Goal: Information Seeking & Learning: Learn about a topic

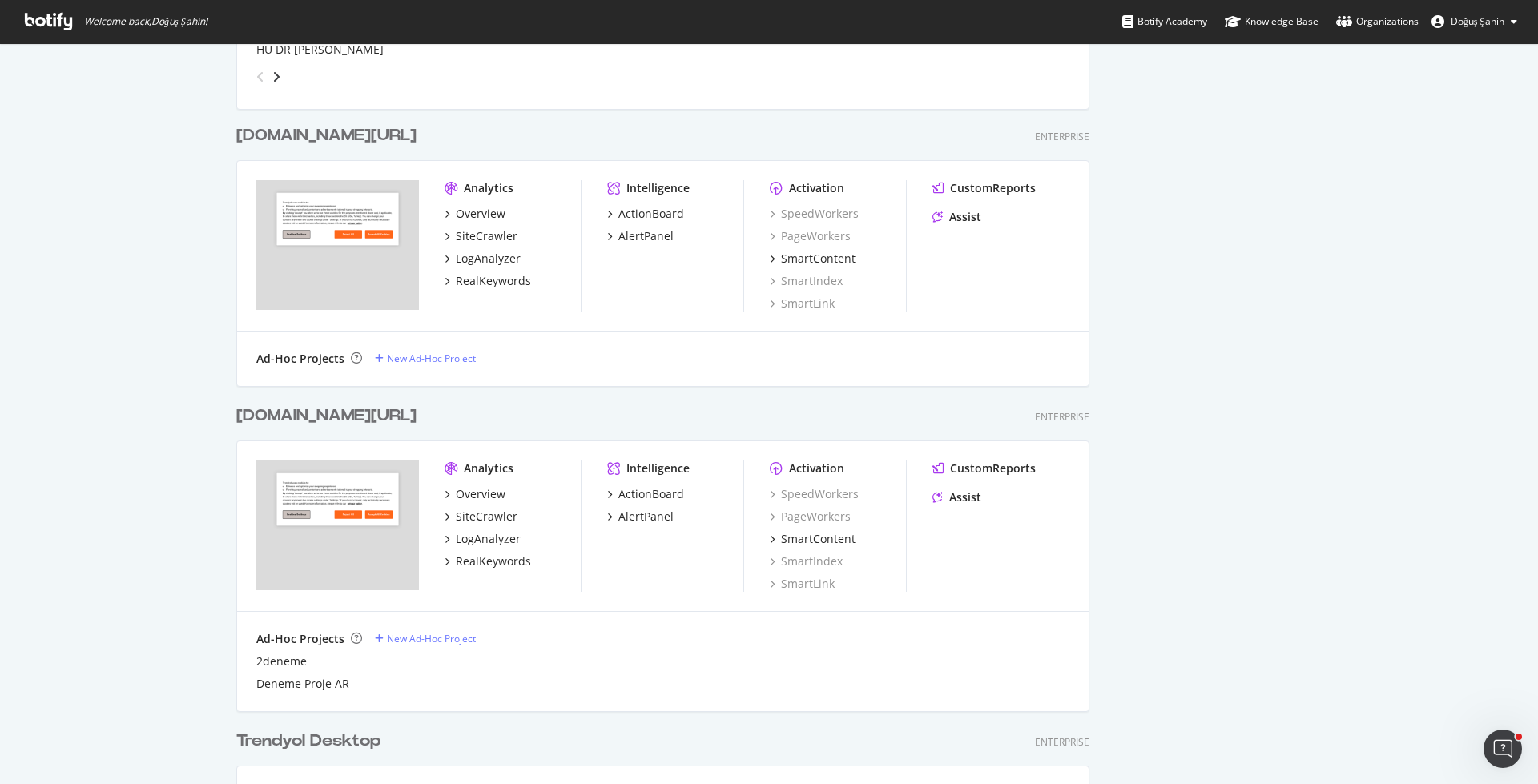
scroll to position [851, 0]
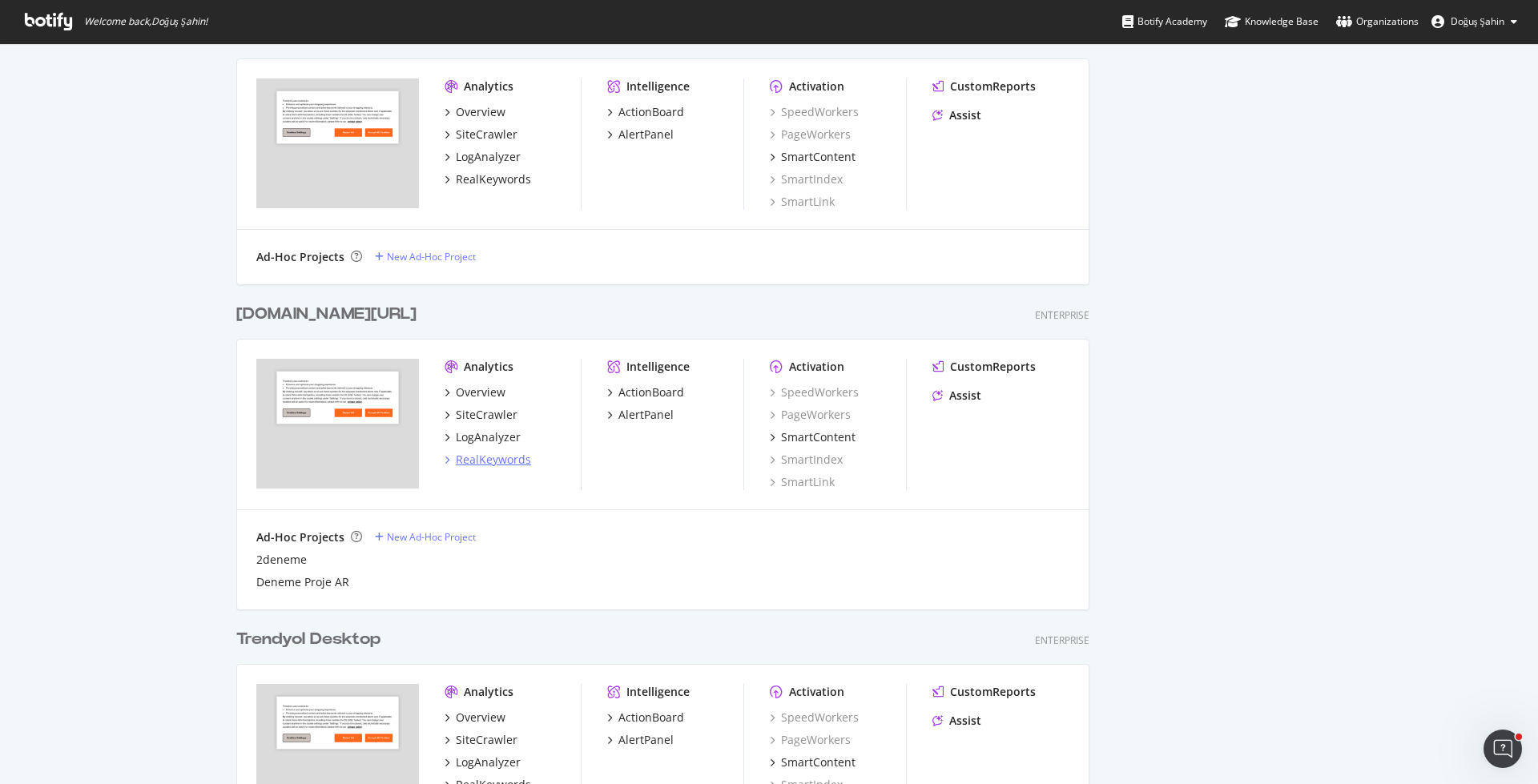
click at [470, 459] on div "RealKeywords" at bounding box center [493, 459] width 75 height 16
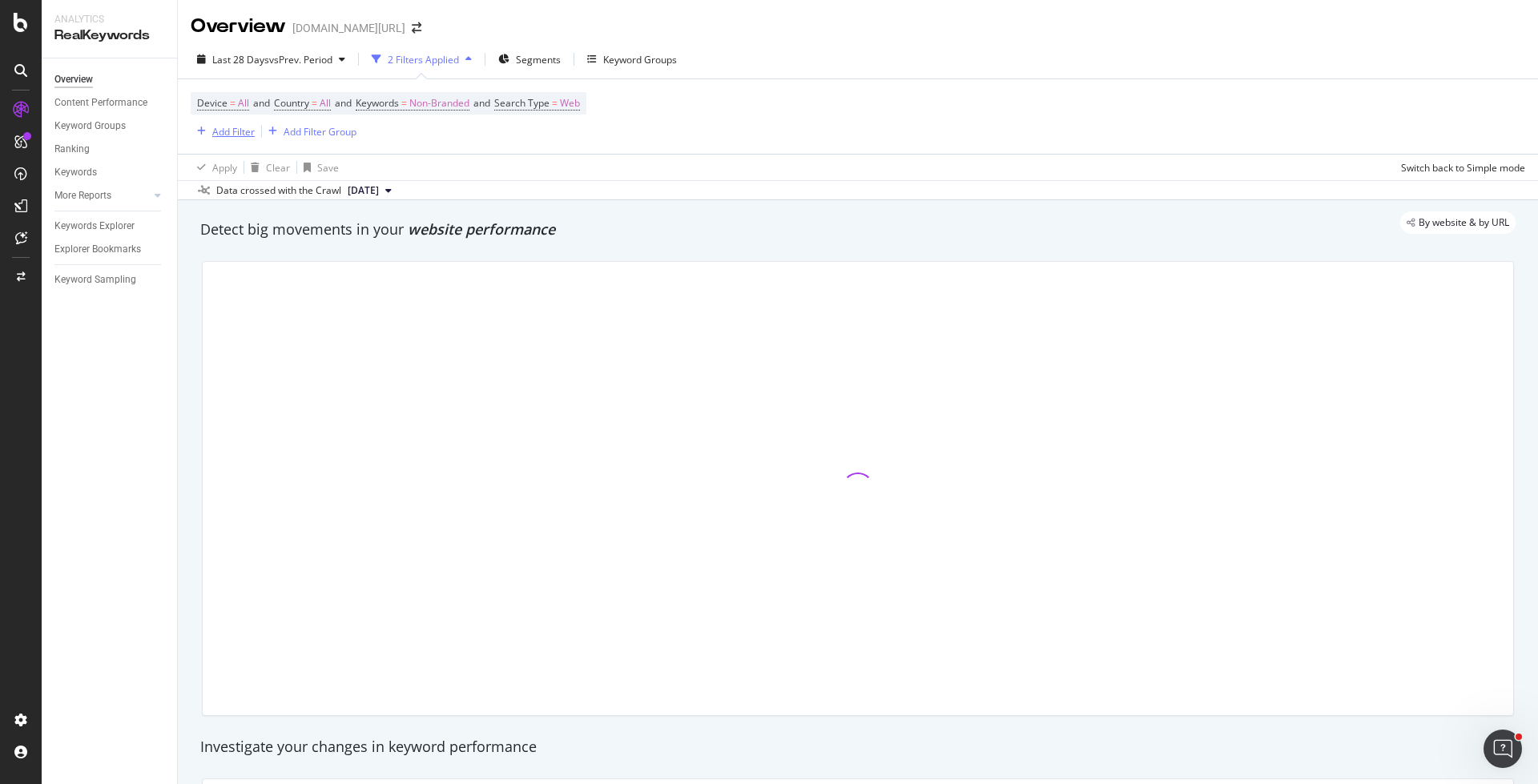
click at [223, 128] on div "Add Filter" at bounding box center [233, 132] width 43 height 13
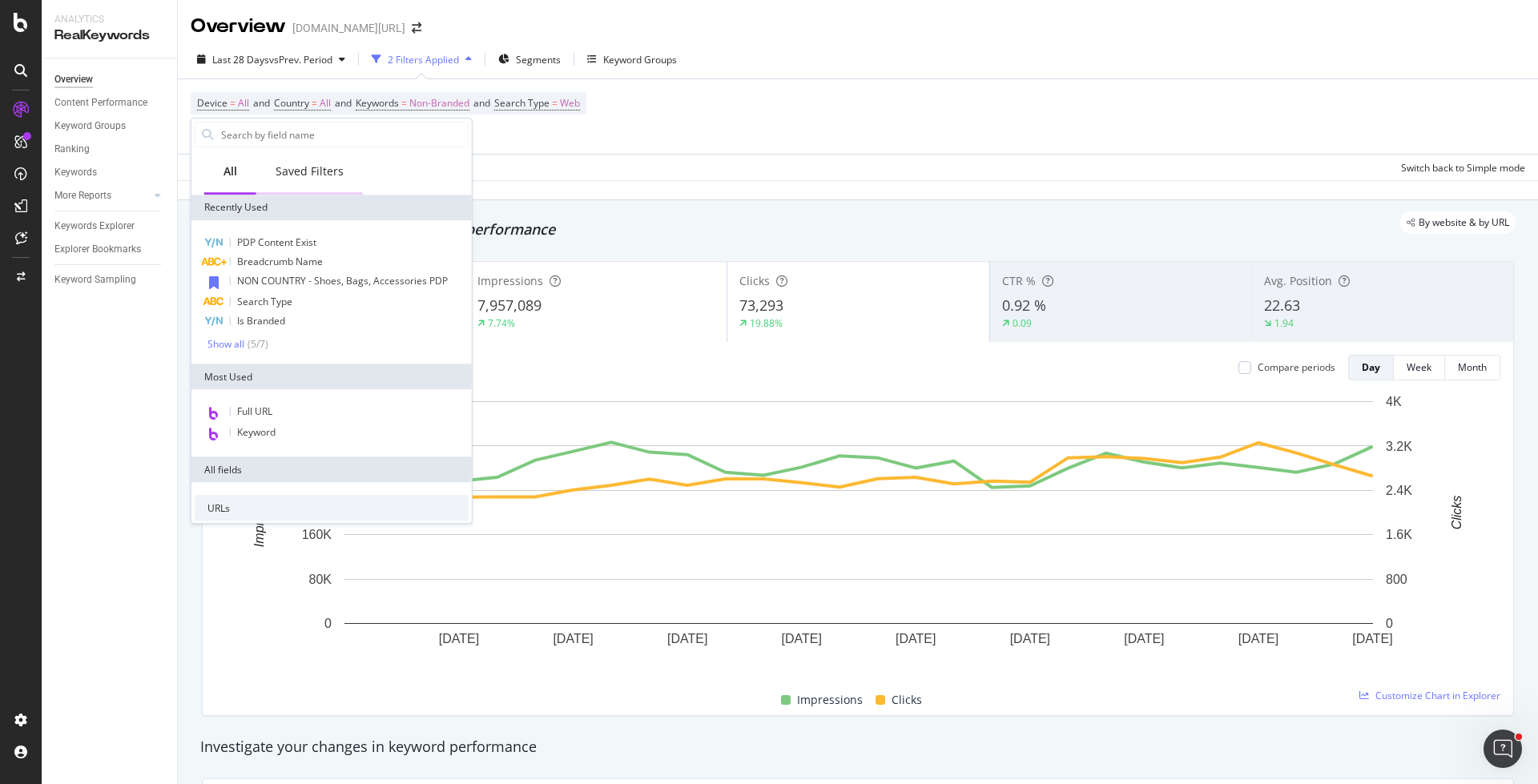
click at [306, 177] on div "Saved Filters" at bounding box center [310, 171] width 68 height 16
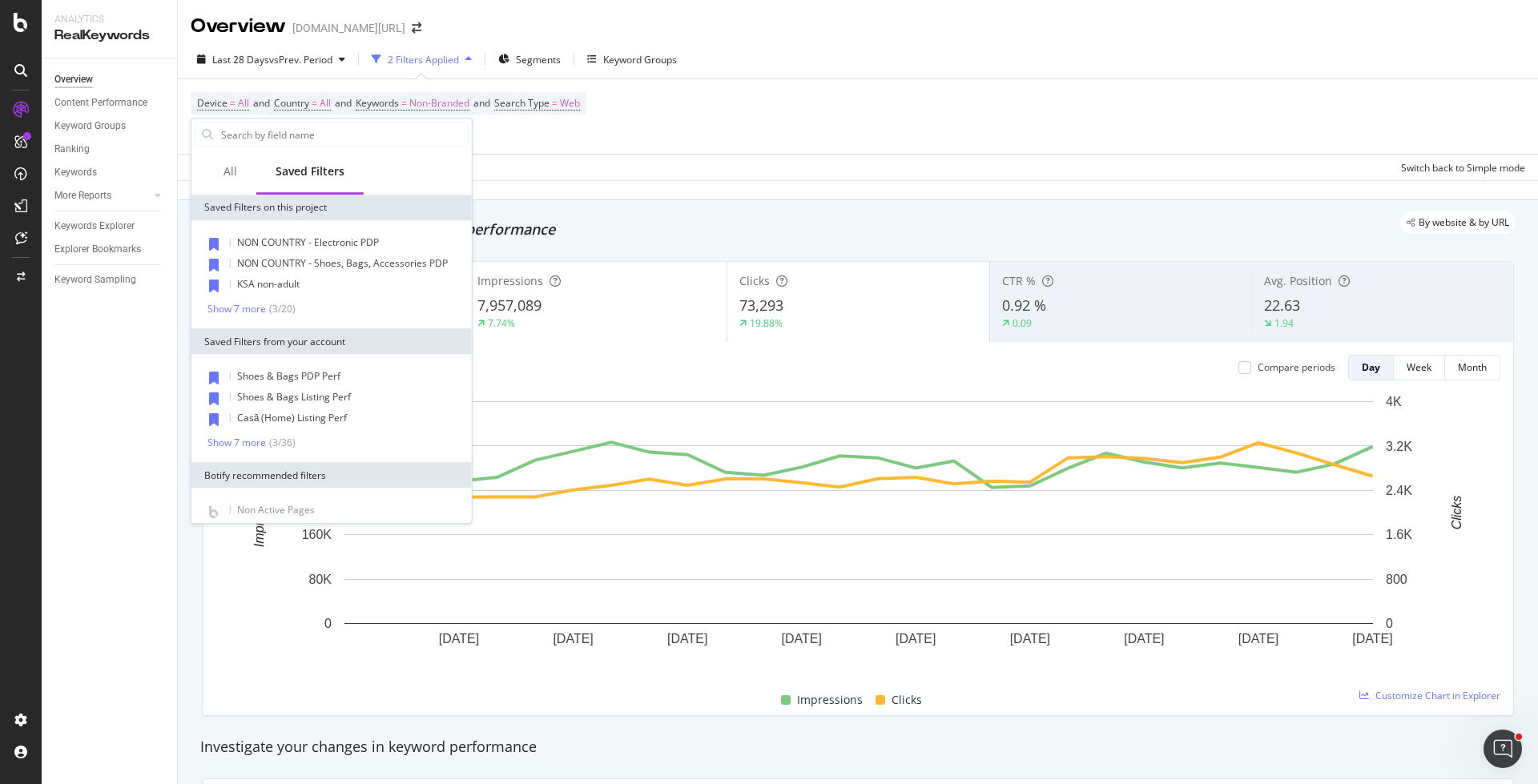
click at [623, 220] on div "By website & by URL" at bounding box center [850, 222] width 1331 height 23
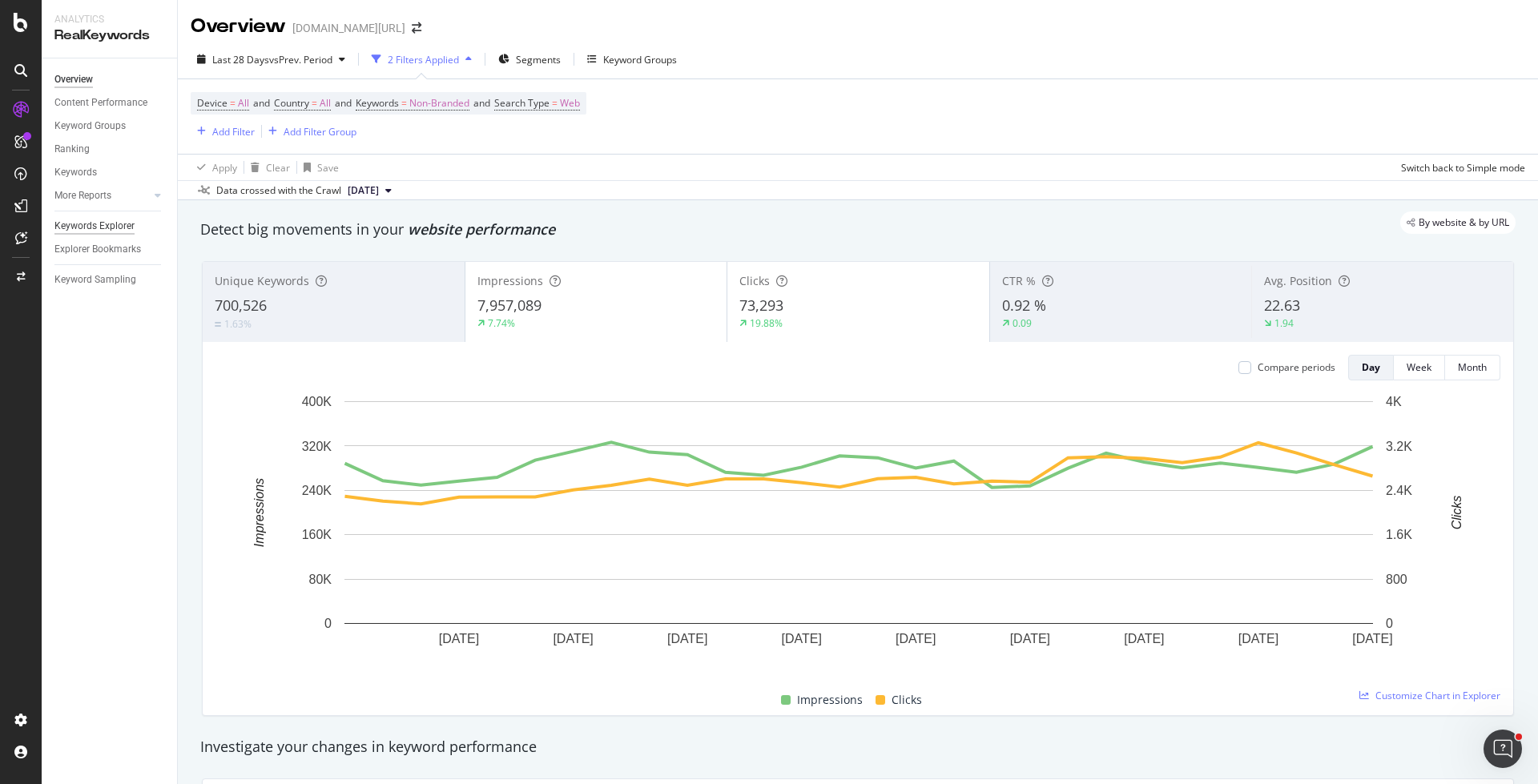
click at [116, 224] on div "Keywords Explorer" at bounding box center [94, 226] width 80 height 17
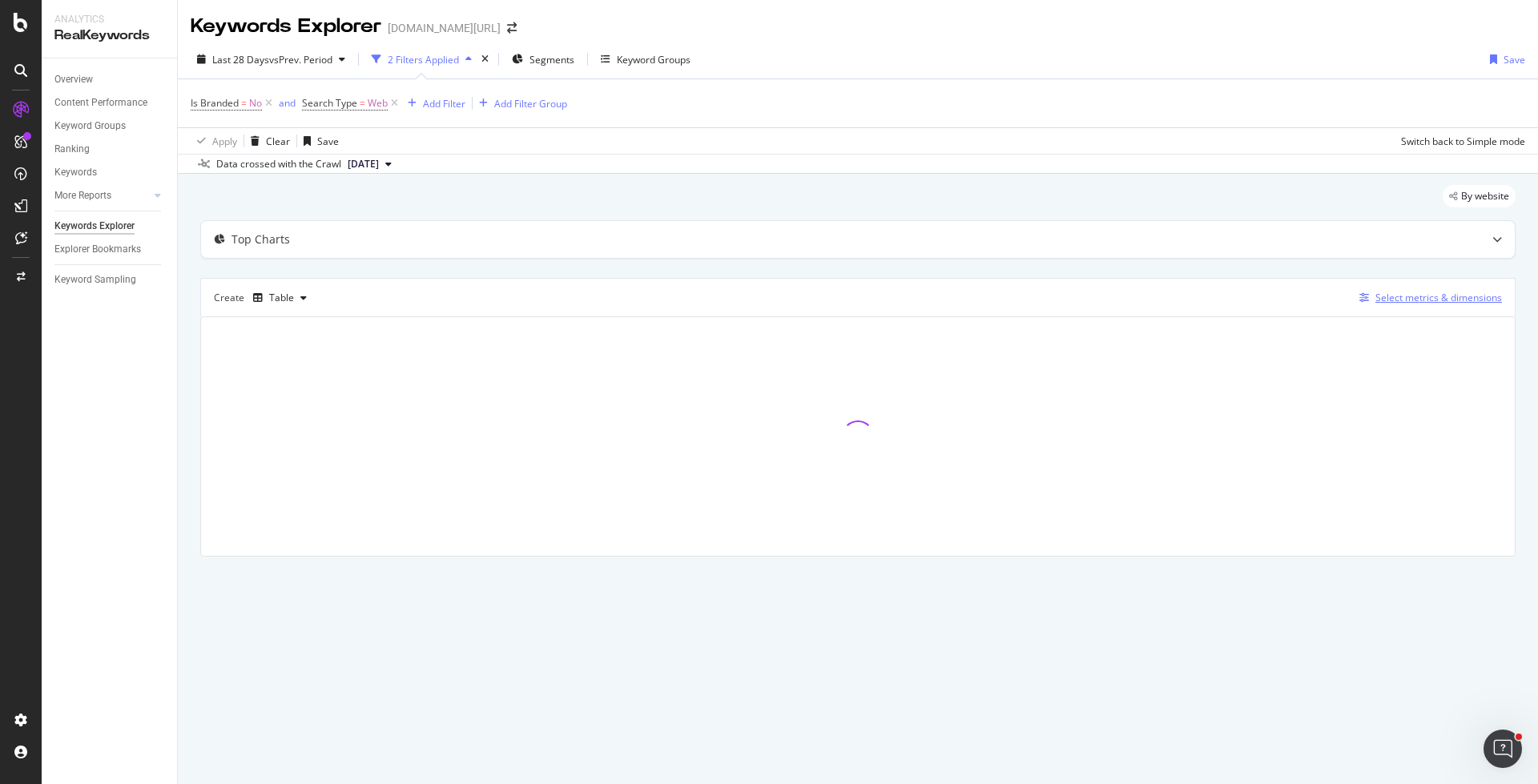
click at [1361, 295] on icon "button" at bounding box center [1364, 298] width 10 height 10
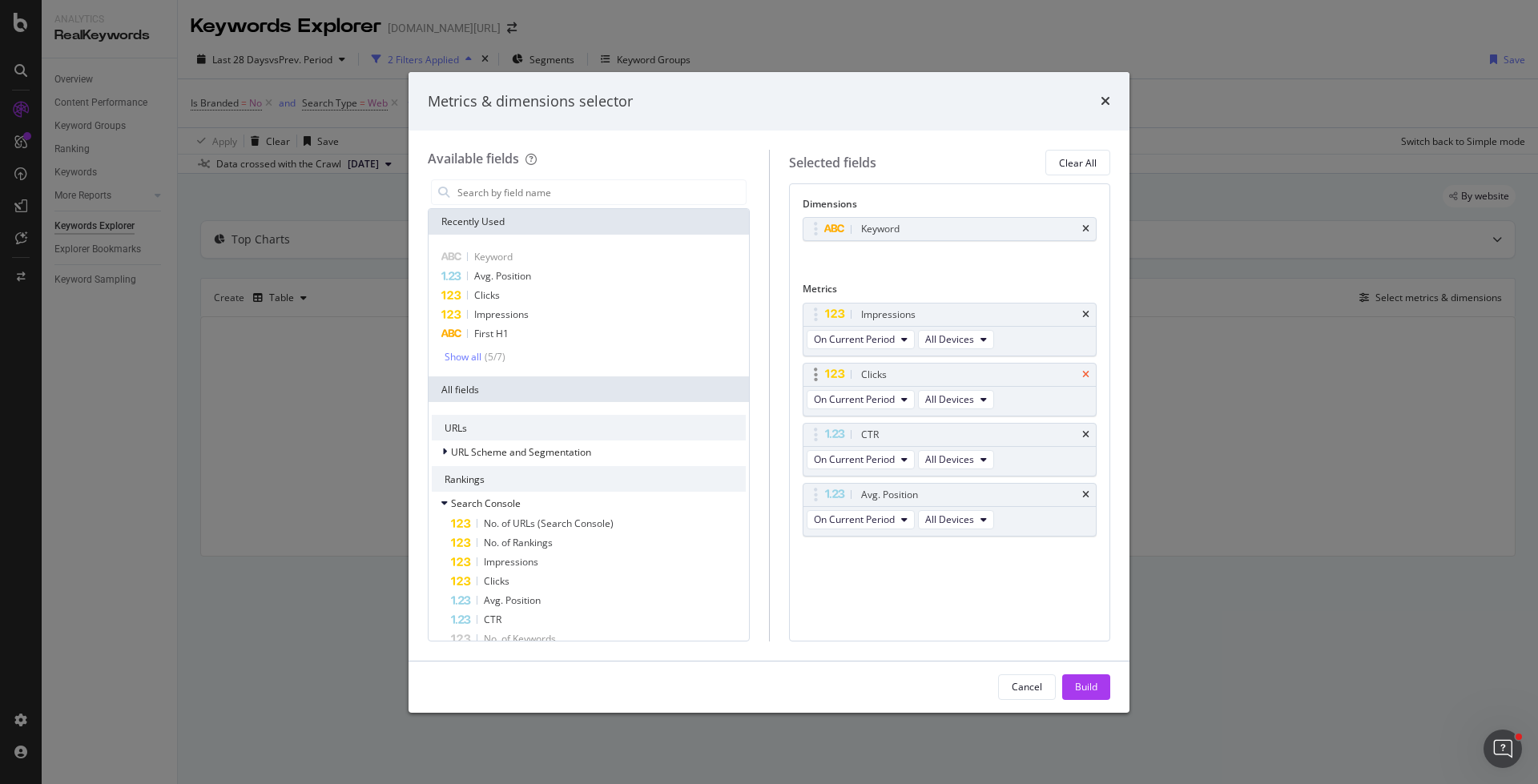
click at [1087, 370] on icon "times" at bounding box center [1085, 375] width 8 height 10
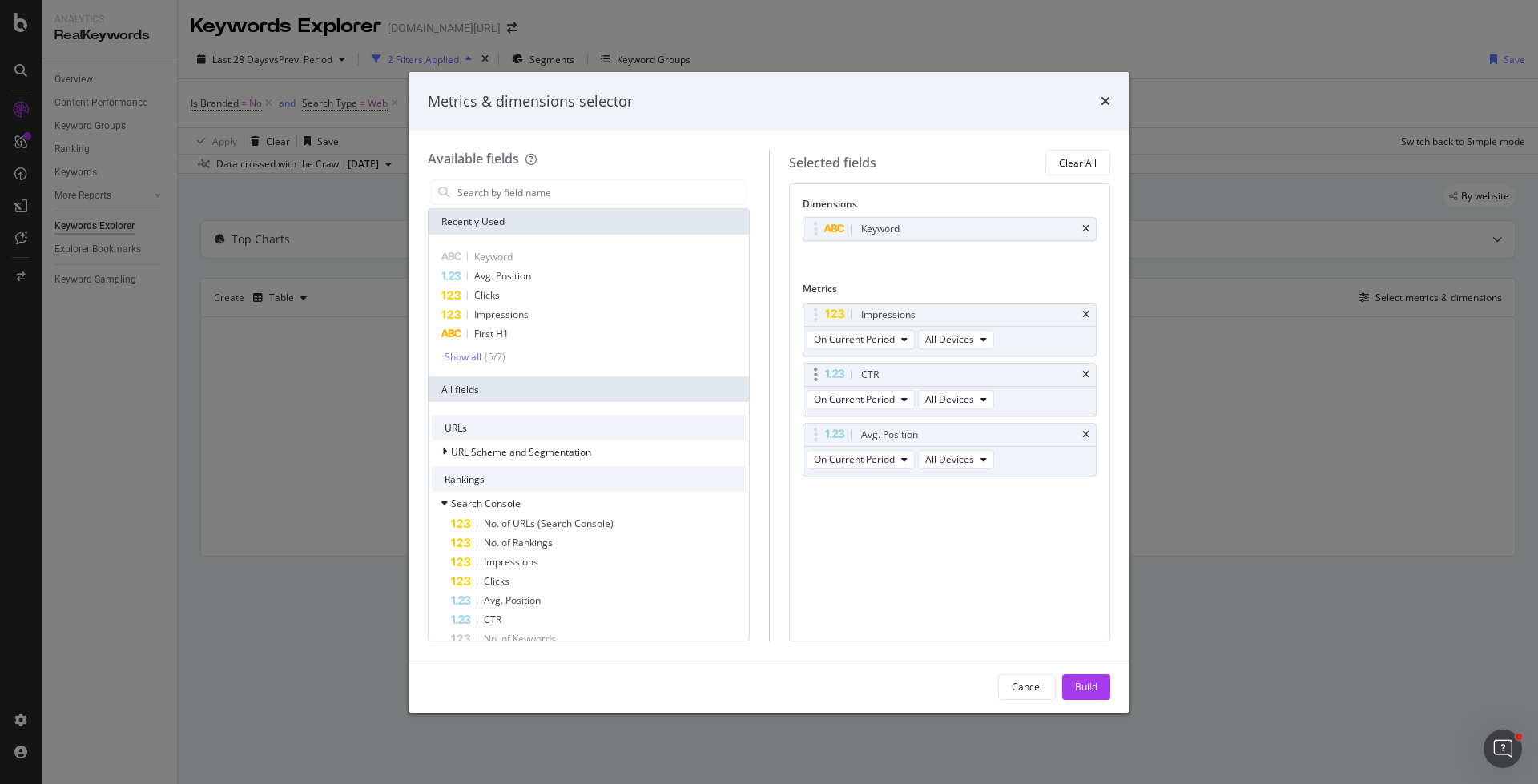
click at [1085, 377] on div "CTR" at bounding box center [949, 374] width 293 height 23
click at [1090, 370] on icon "times" at bounding box center [1085, 375] width 8 height 10
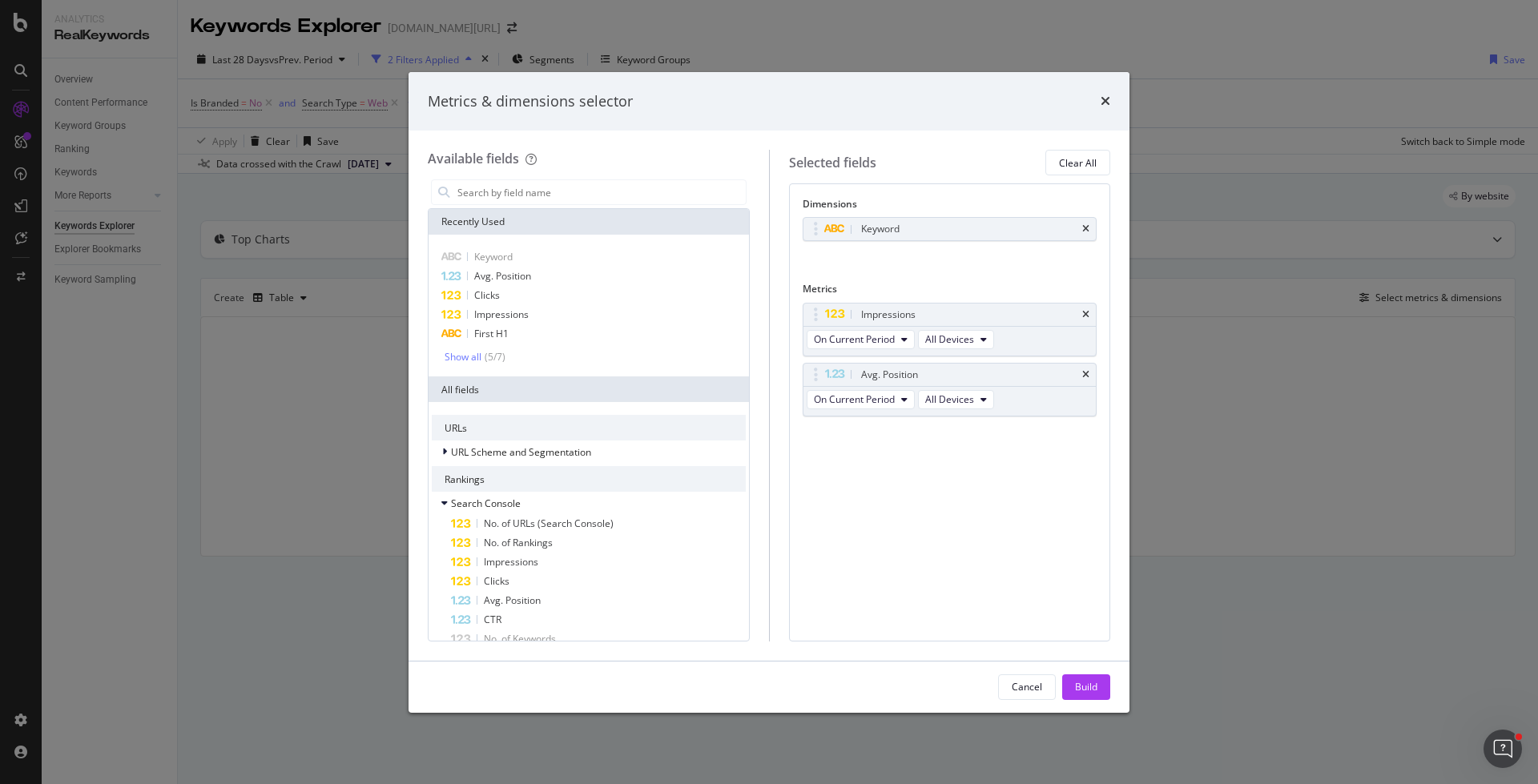
click at [1090, 370] on icon "times" at bounding box center [1085, 375] width 8 height 10
click at [1089, 225] on icon "times" at bounding box center [1085, 230] width 8 height 10
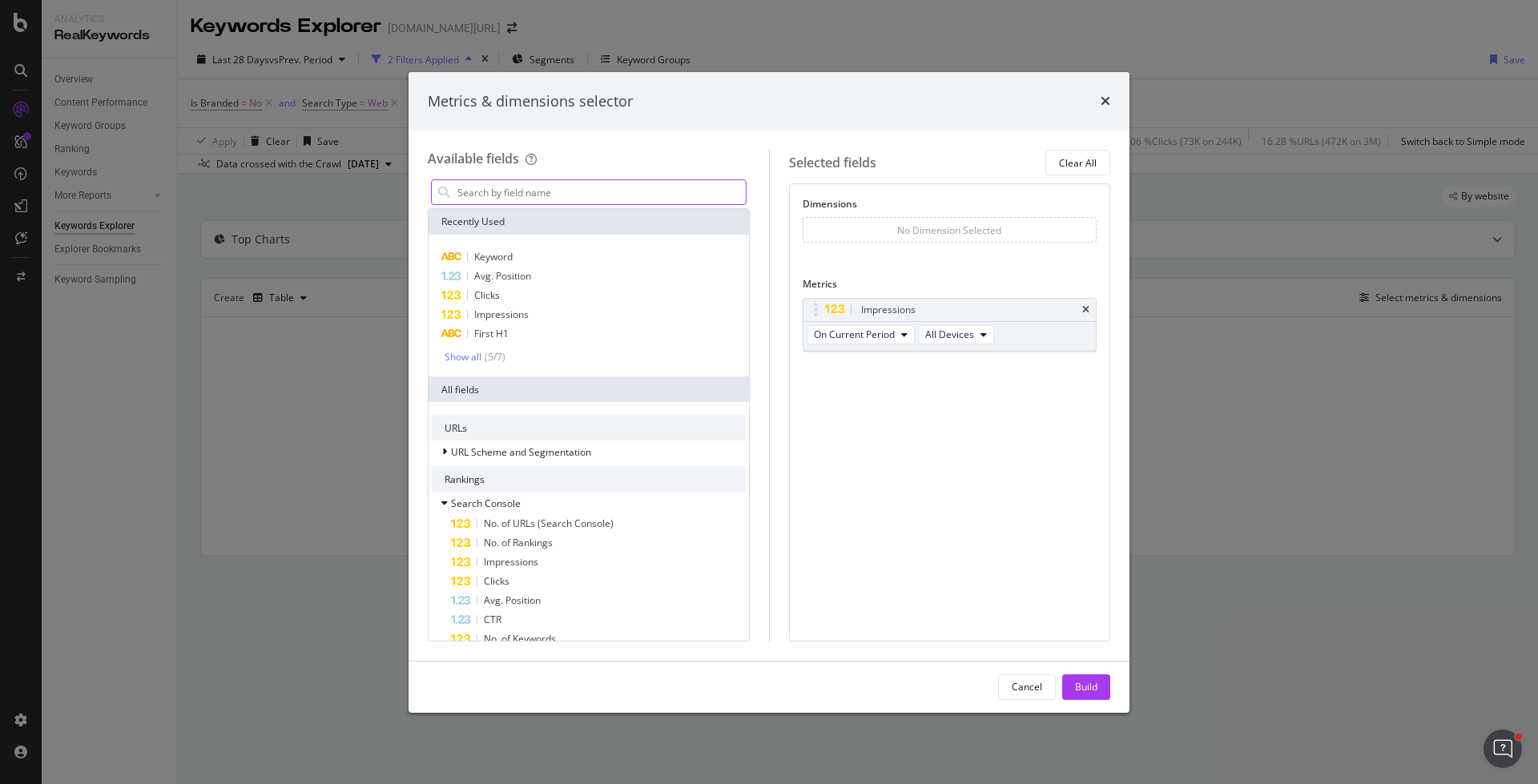
click at [574, 190] on input "modal" at bounding box center [600, 192] width 290 height 24
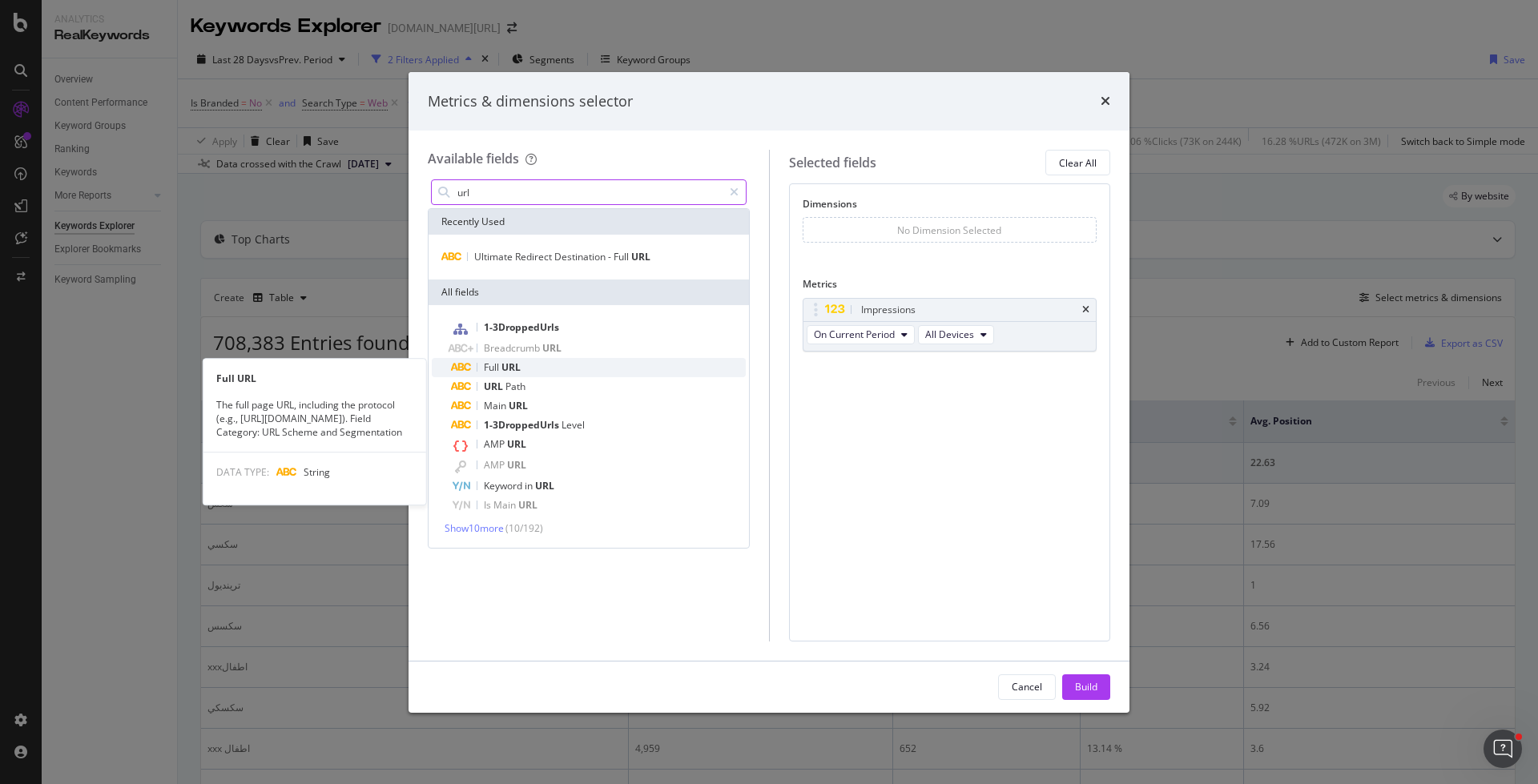
type input "url"
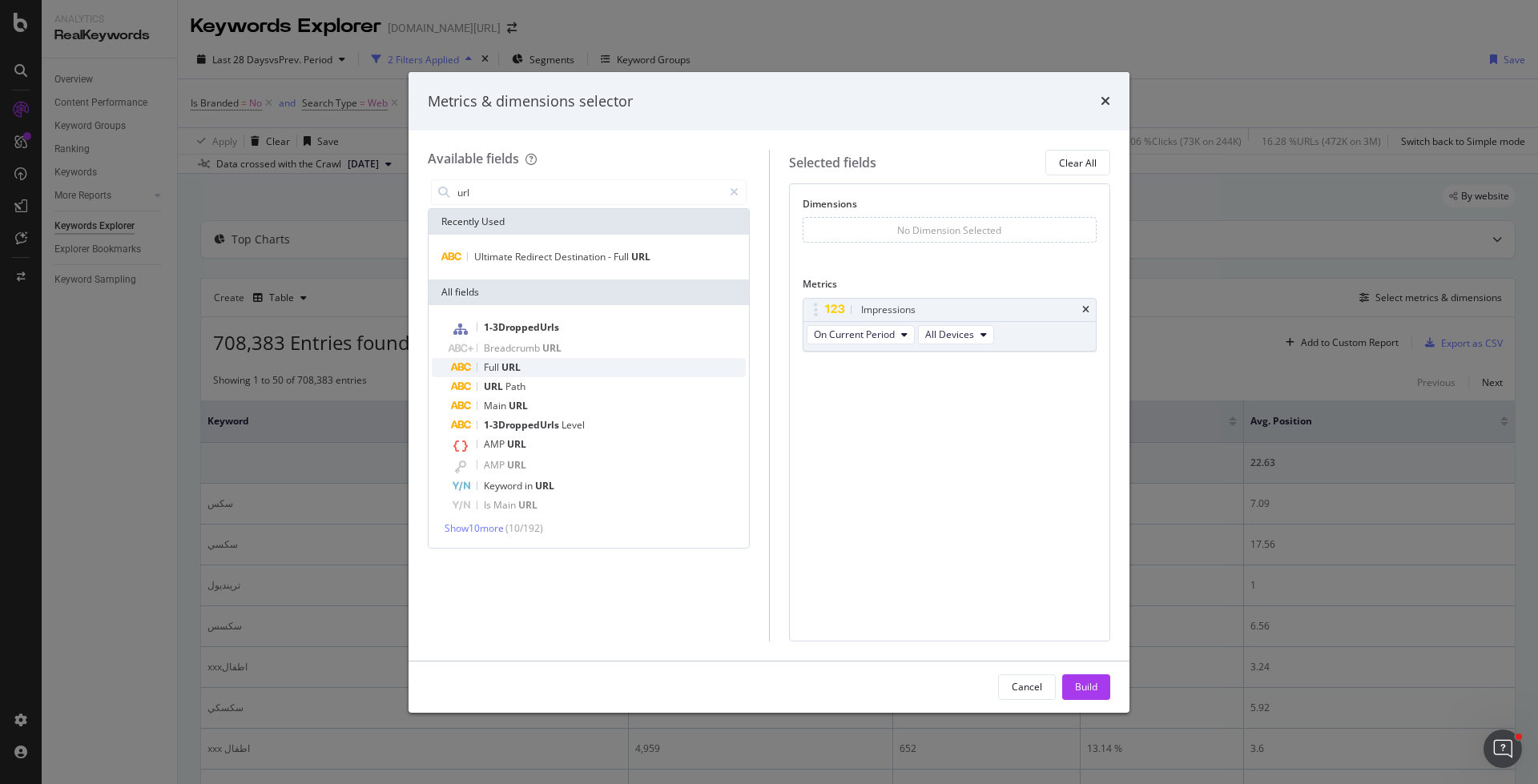
click at [553, 372] on div "Full URL" at bounding box center [598, 367] width 295 height 19
click at [1109, 686] on button "Build" at bounding box center [1086, 687] width 48 height 26
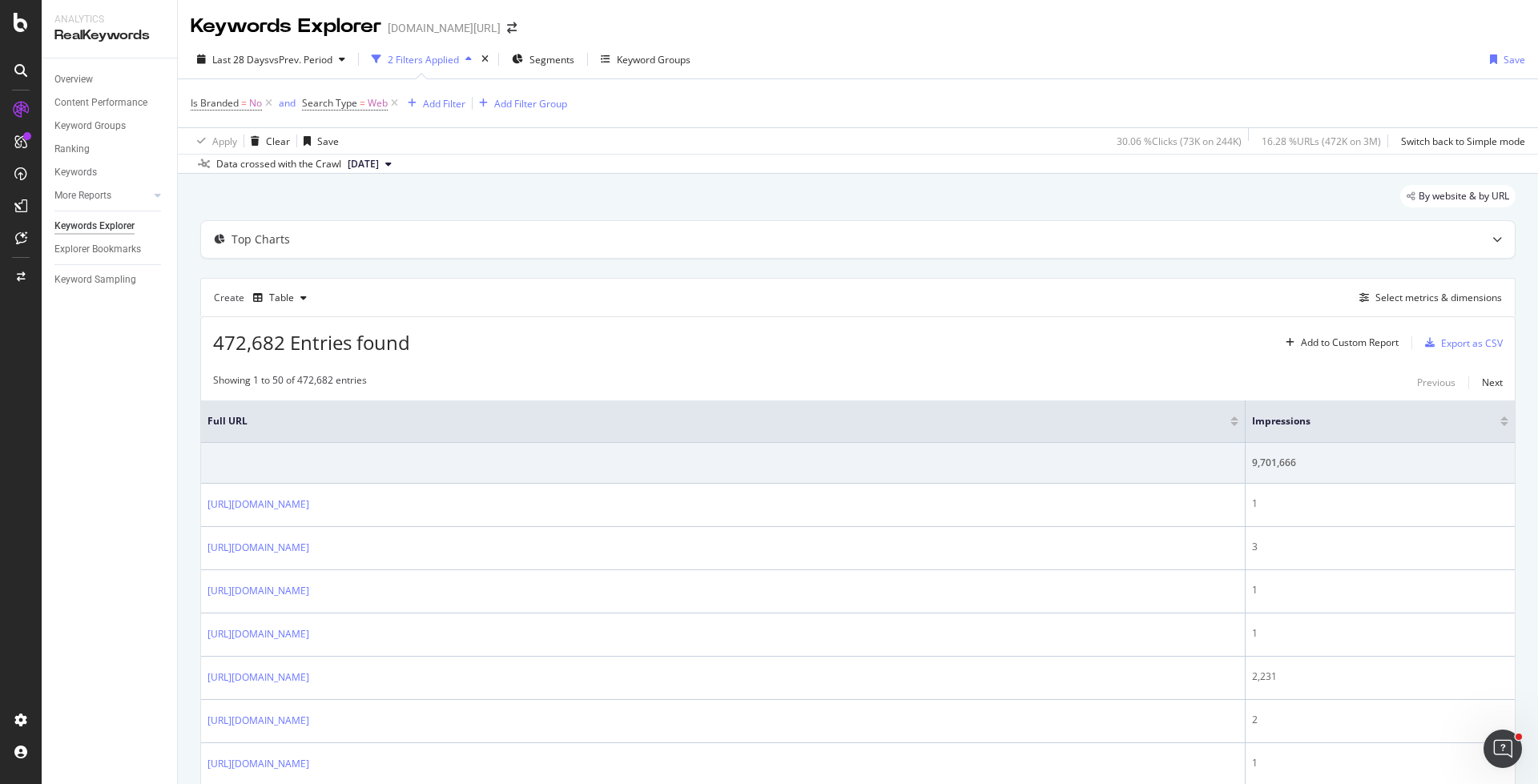
click at [1503, 422] on div at bounding box center [1505, 424] width 8 height 4
click at [534, 70] on div "Segments" at bounding box center [543, 59] width 63 height 24
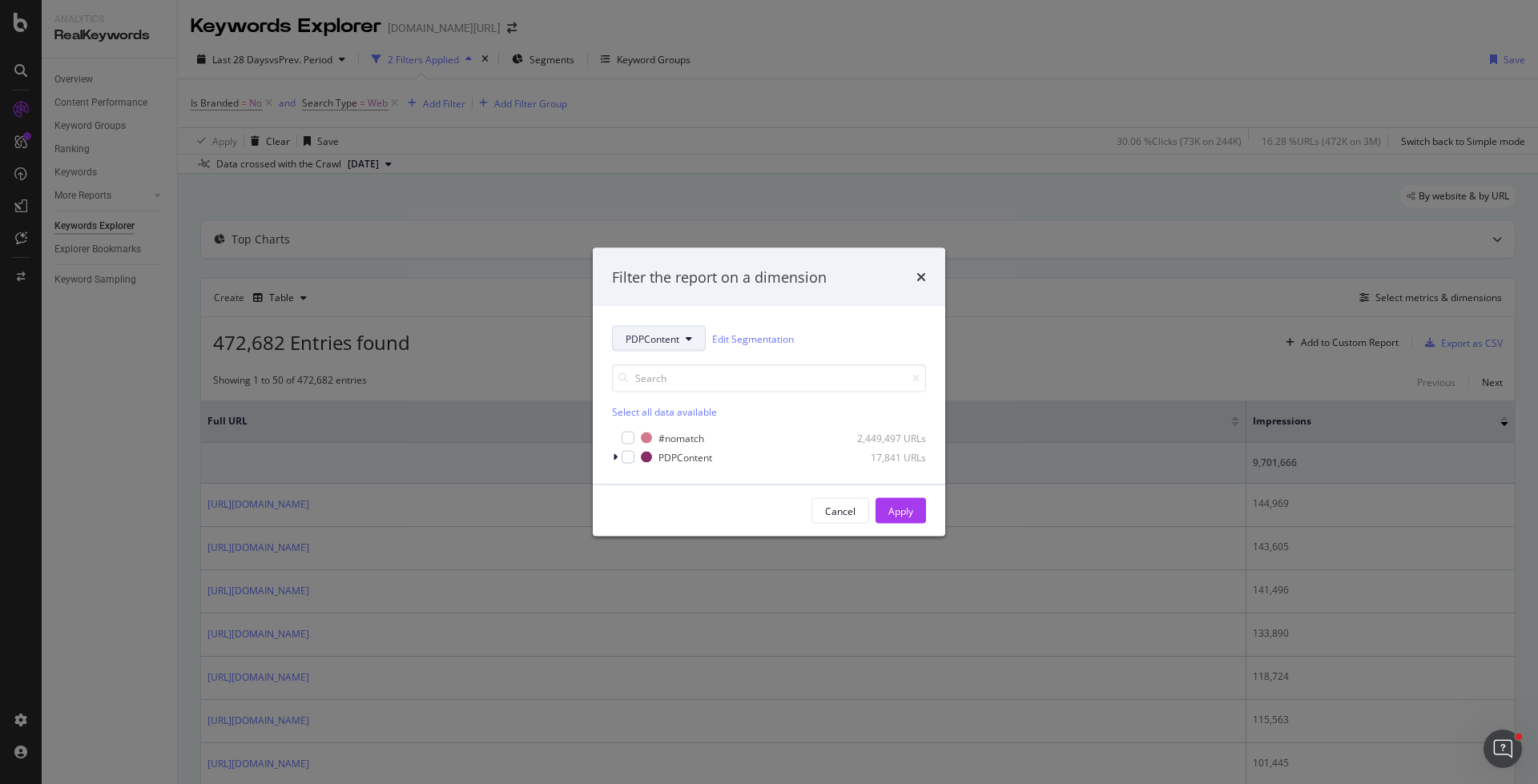
click at [655, 346] on button "PDPContent" at bounding box center [659, 338] width 94 height 26
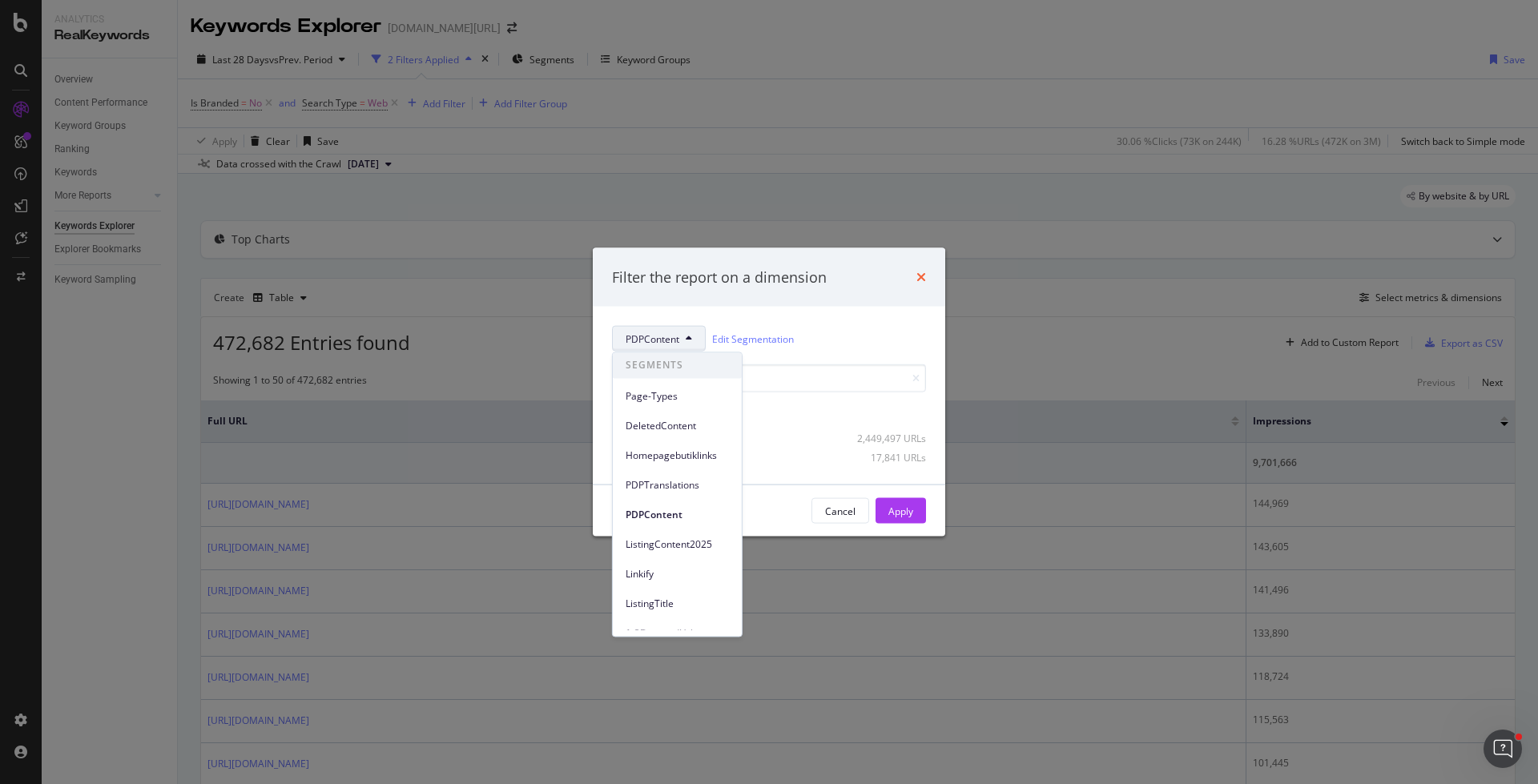
click at [922, 277] on icon "times" at bounding box center [921, 276] width 10 height 13
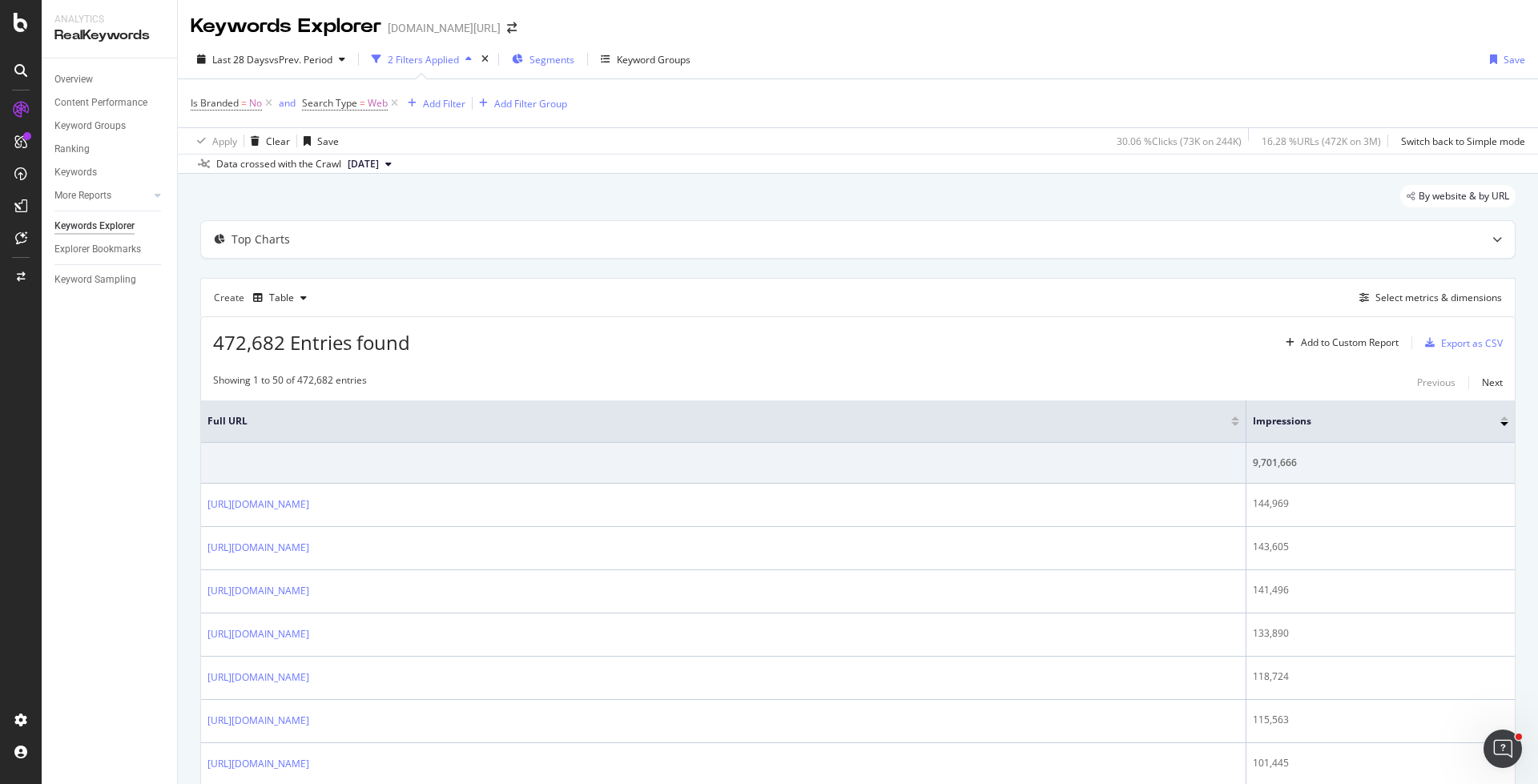
click at [536, 63] on span "Segments" at bounding box center [552, 59] width 45 height 13
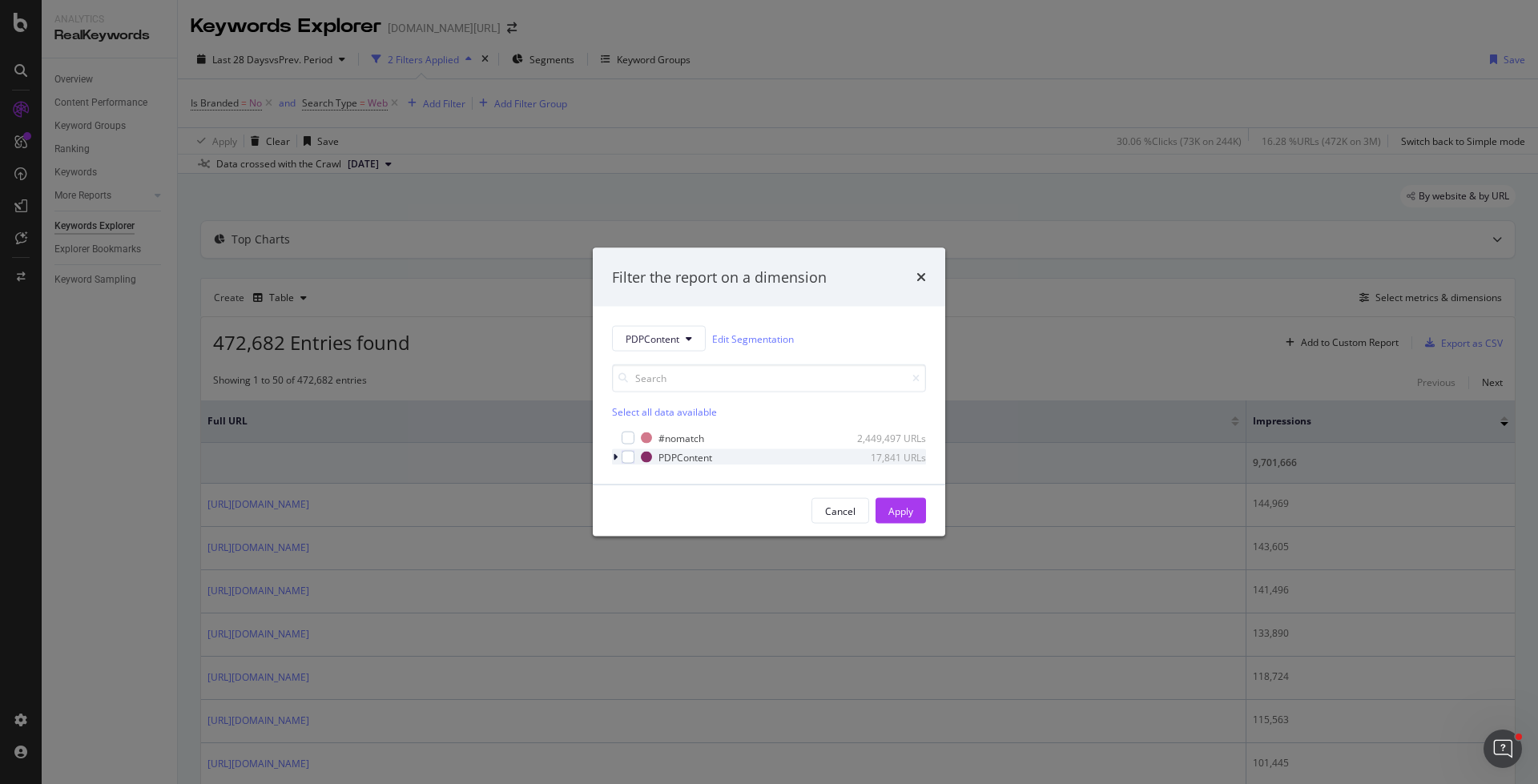
click at [615, 453] on icon "modal" at bounding box center [615, 458] width 5 height 10
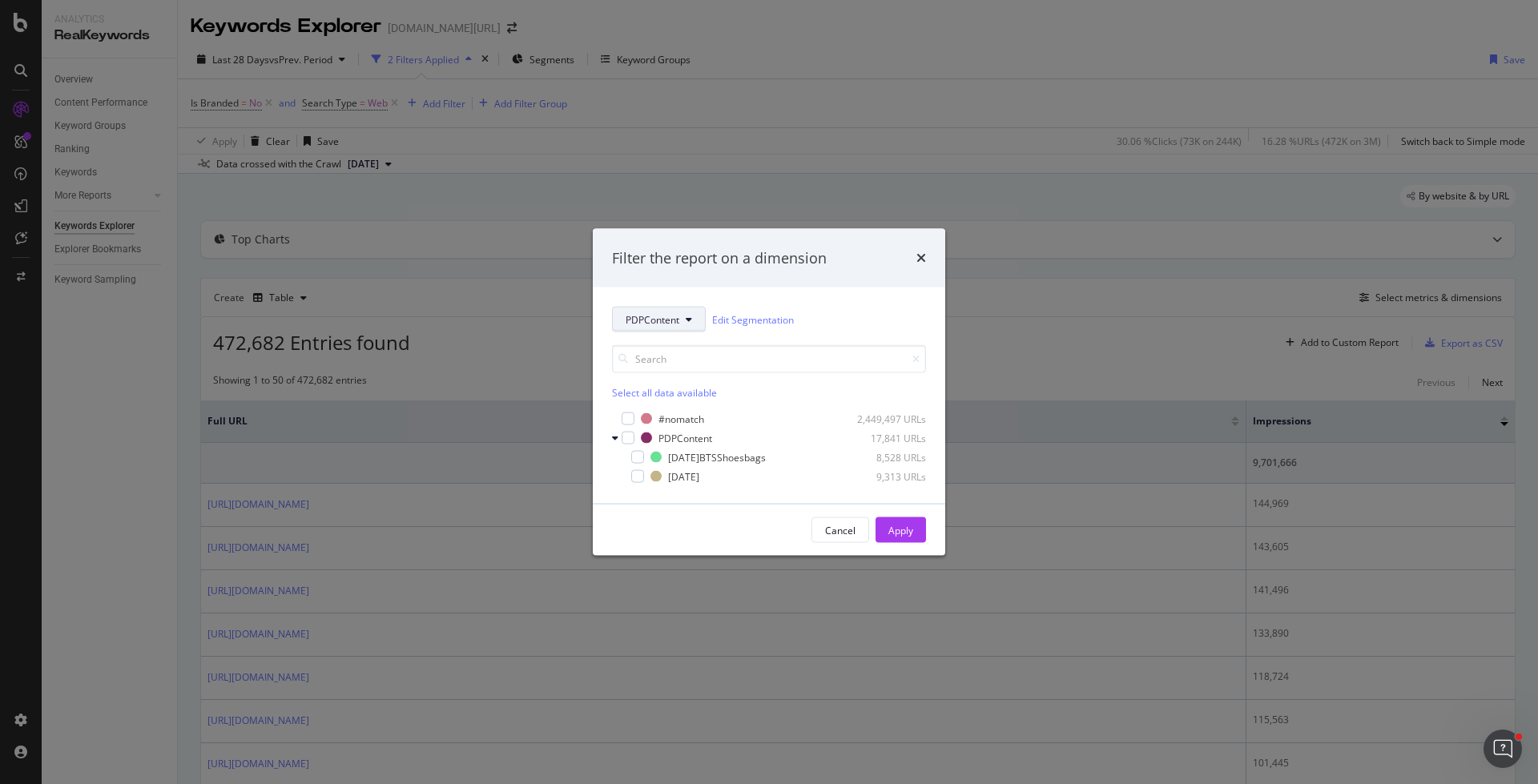
click at [641, 322] on span "PDPContent" at bounding box center [652, 319] width 53 height 13
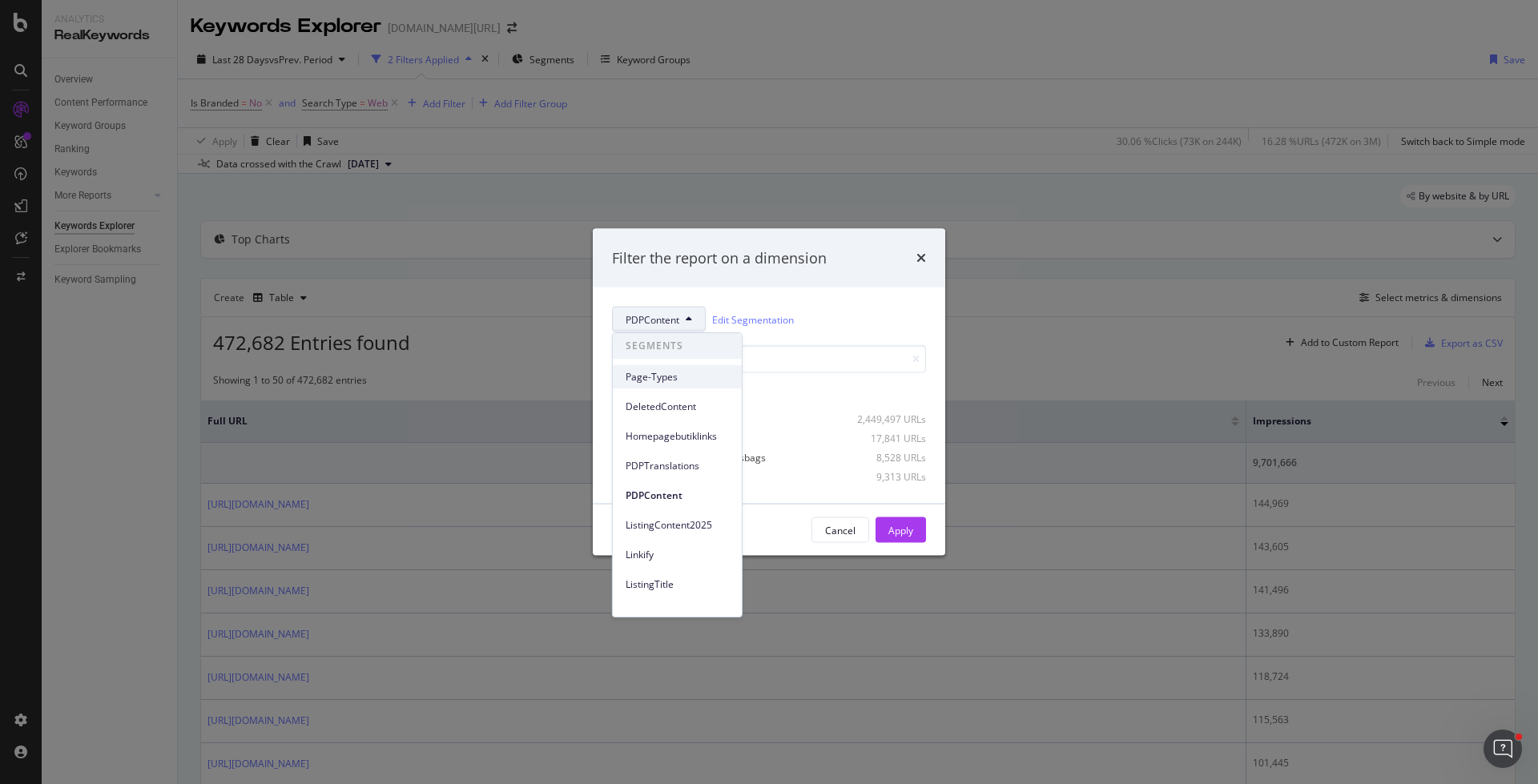
click at [681, 383] on span "Page-Types" at bounding box center [677, 377] width 104 height 14
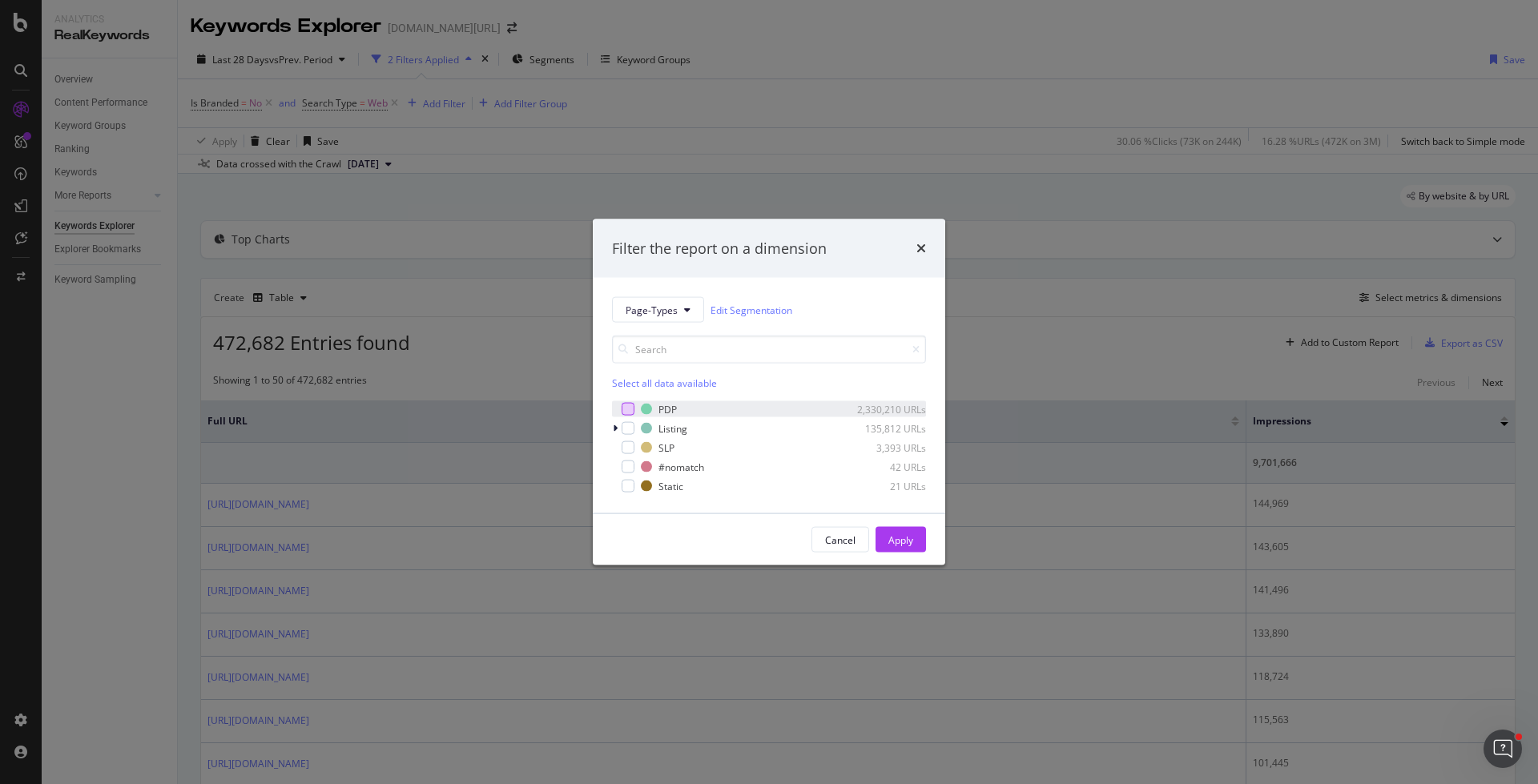
click at [627, 407] on div "modal" at bounding box center [627, 408] width 13 height 13
click at [627, 422] on div "modal" at bounding box center [627, 428] width 13 height 13
click at [629, 443] on div "modal" at bounding box center [627, 448] width 13 height 13
click at [923, 540] on button "Apply" at bounding box center [900, 539] width 50 height 26
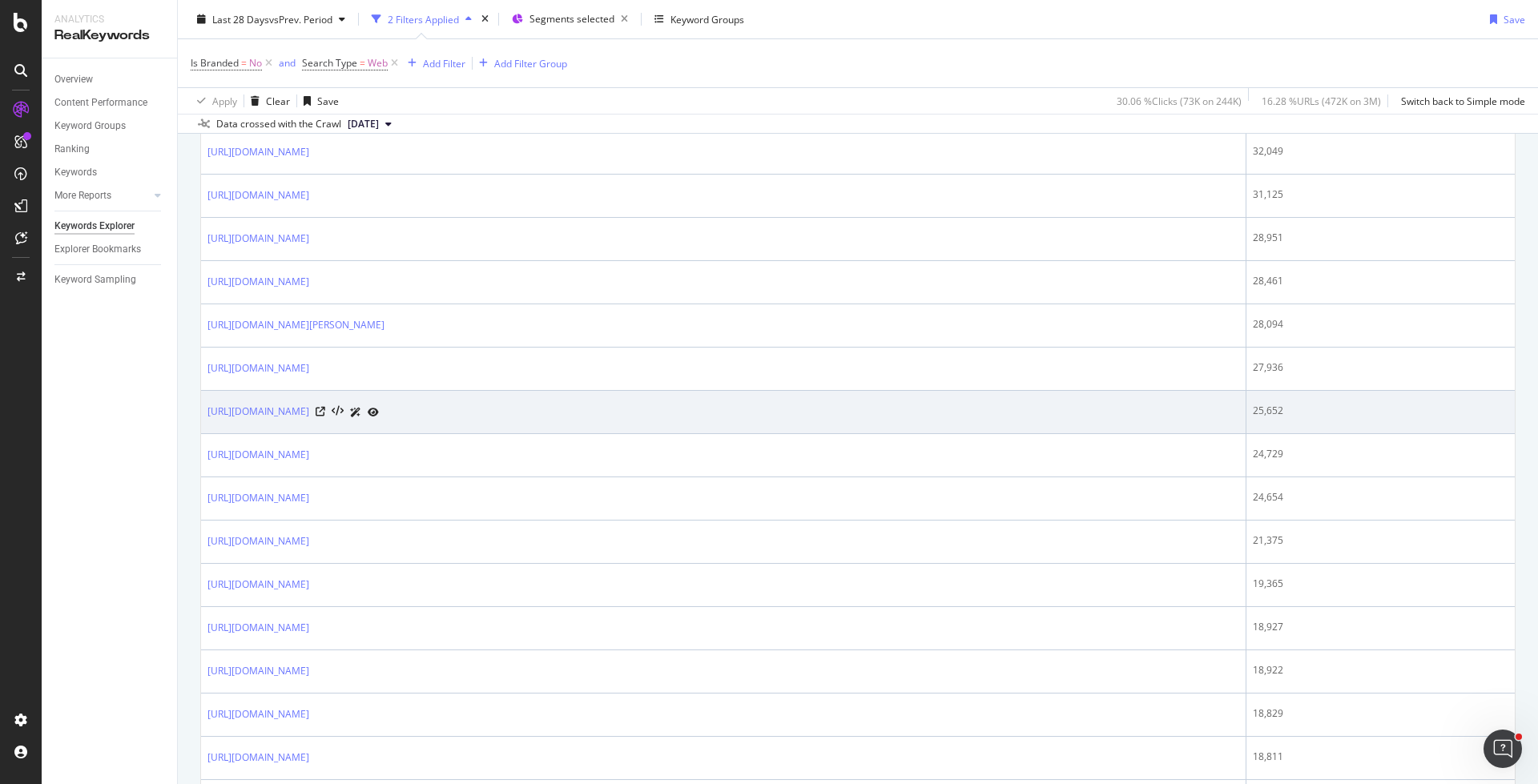
scroll to position [502, 0]
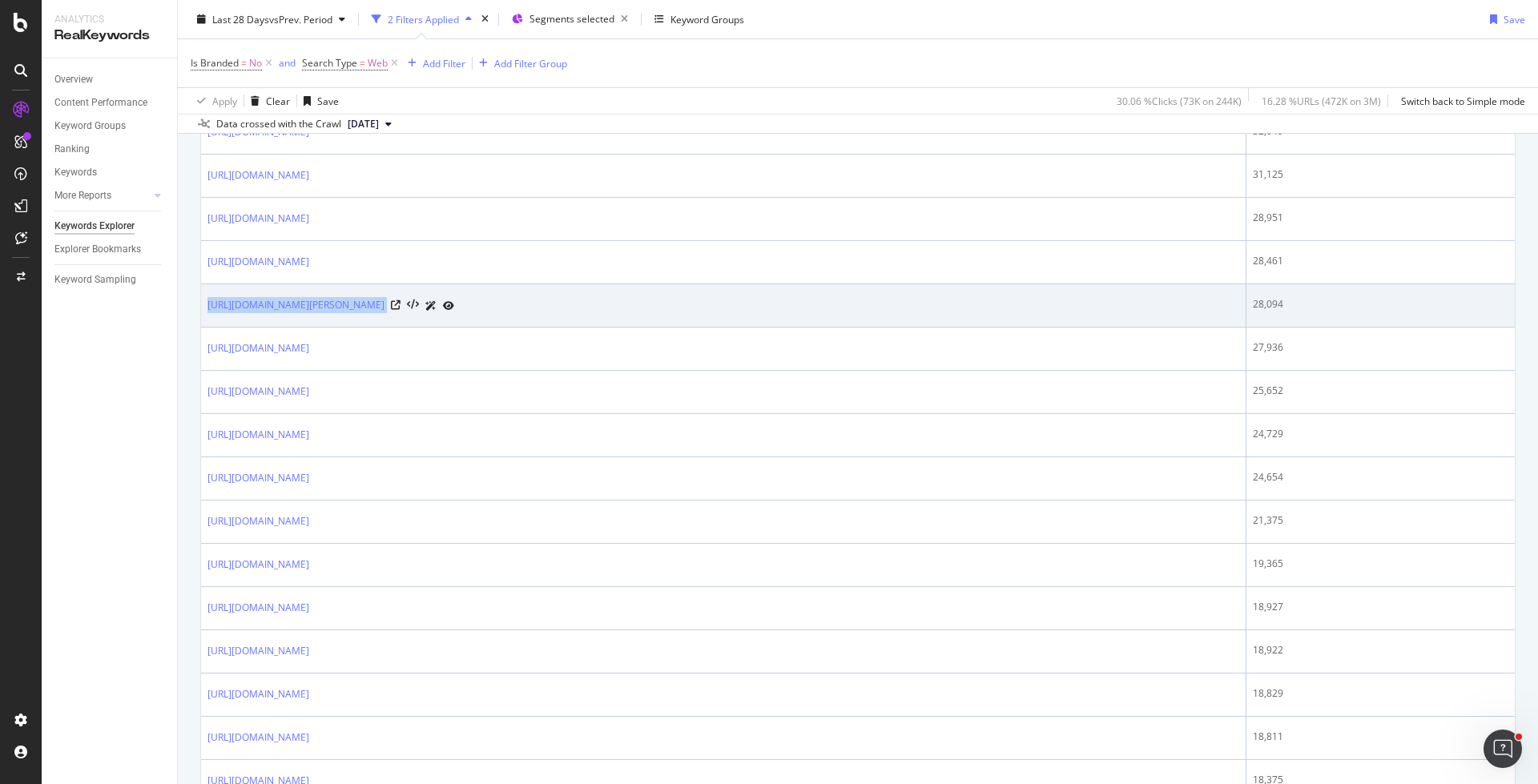
drag, startPoint x: 203, startPoint y: 298, endPoint x: 720, endPoint y: 300, distance: 517.0
click at [720, 300] on td "[URL][DOMAIN_NAME][PERSON_NAME]" at bounding box center [724, 306] width 1045 height 43
copy div "[URL][DOMAIN_NAME][PERSON_NAME]"
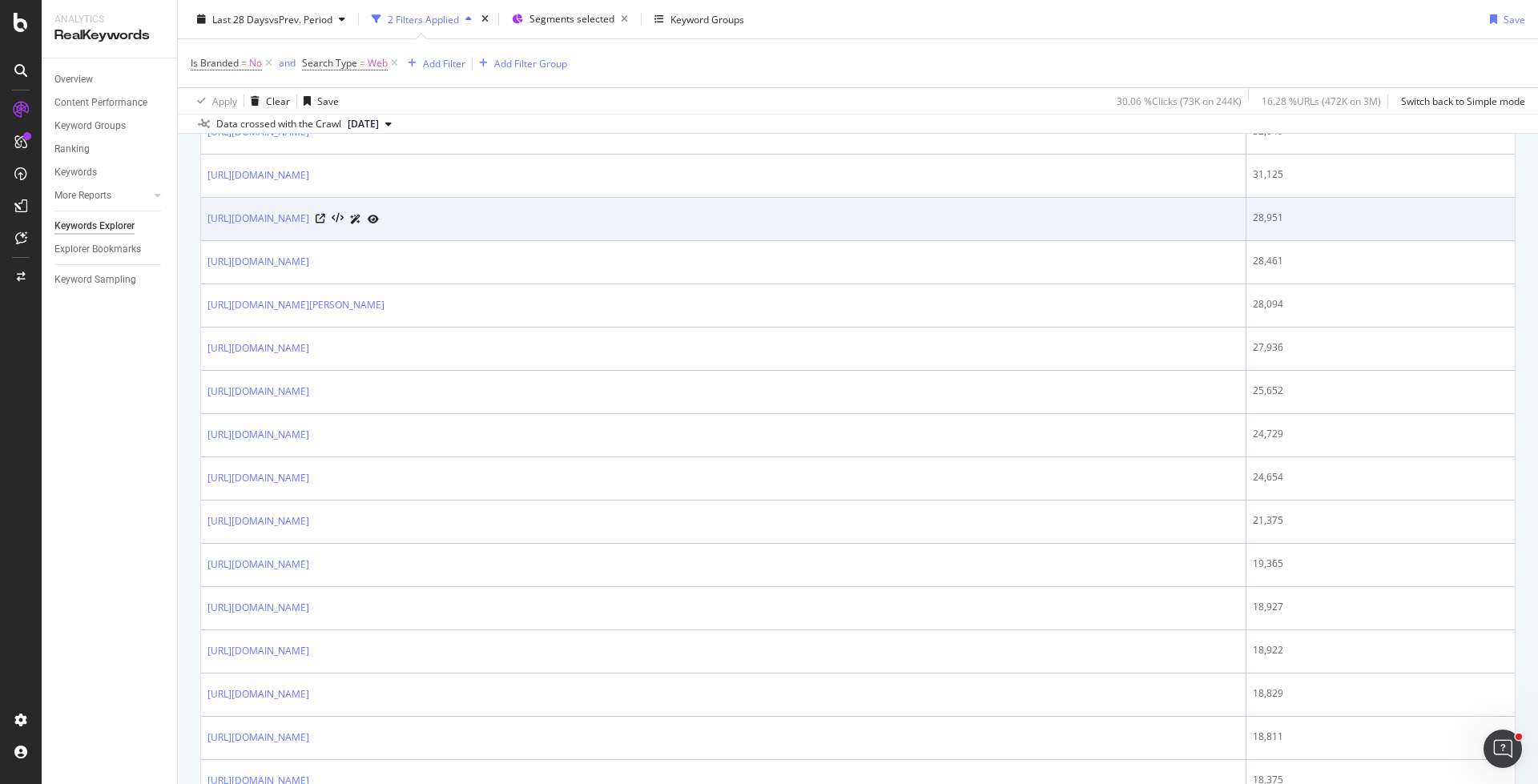
click at [419, 226] on td "[URL][DOMAIN_NAME]" at bounding box center [724, 220] width 1045 height 43
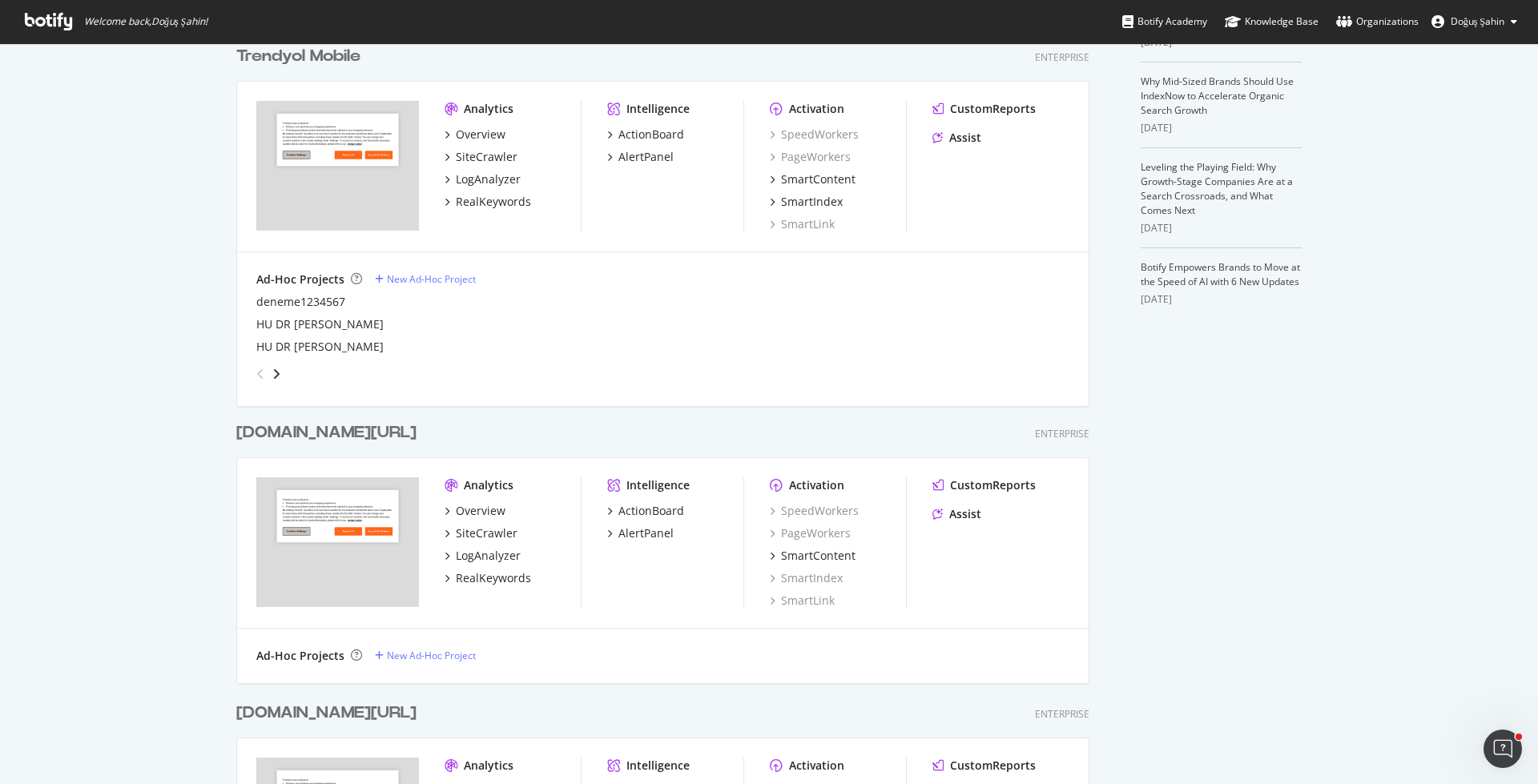
scroll to position [844, 0]
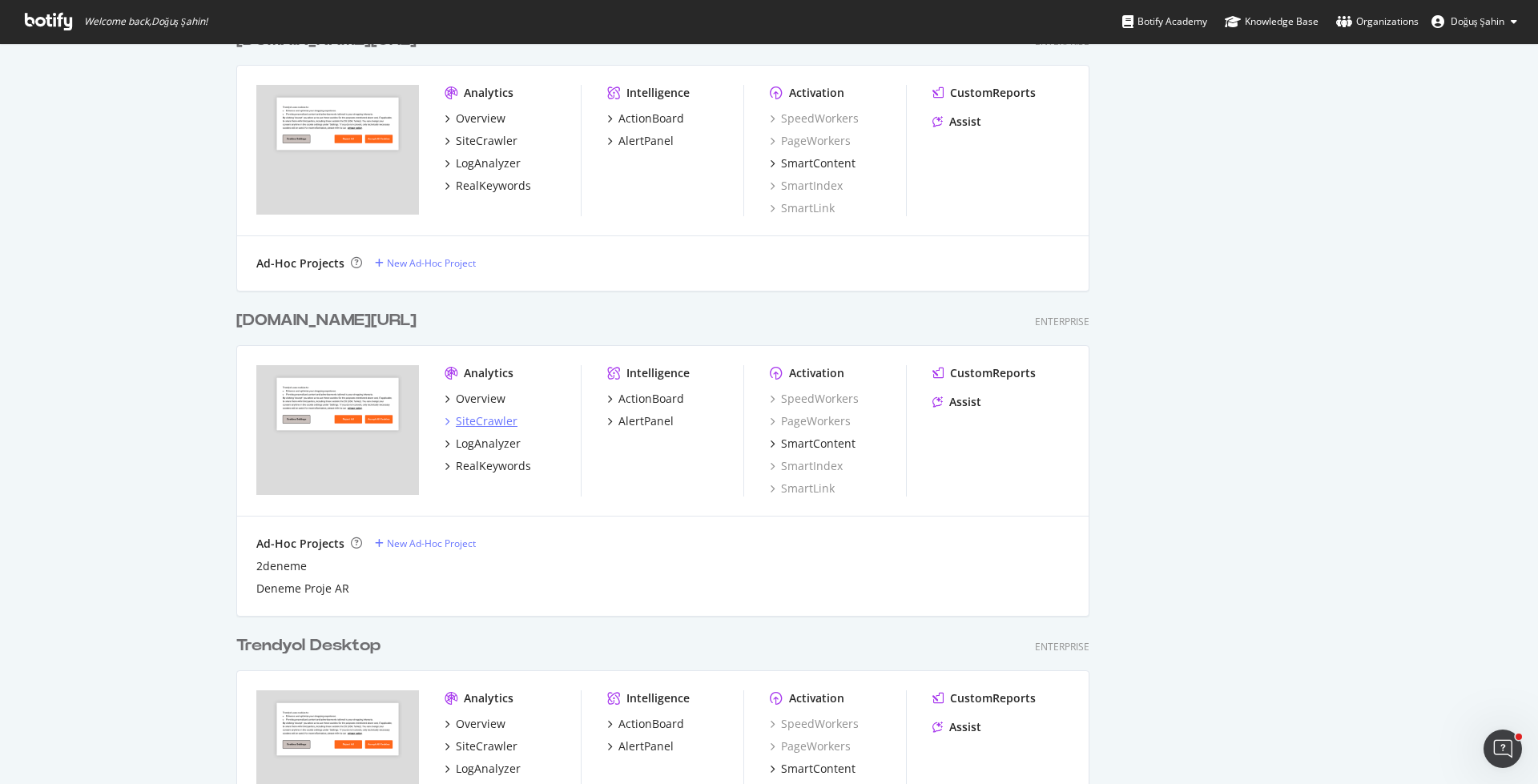
click at [488, 421] on div "SiteCrawler" at bounding box center [487, 421] width 62 height 16
